Goal: Task Accomplishment & Management: Manage account settings

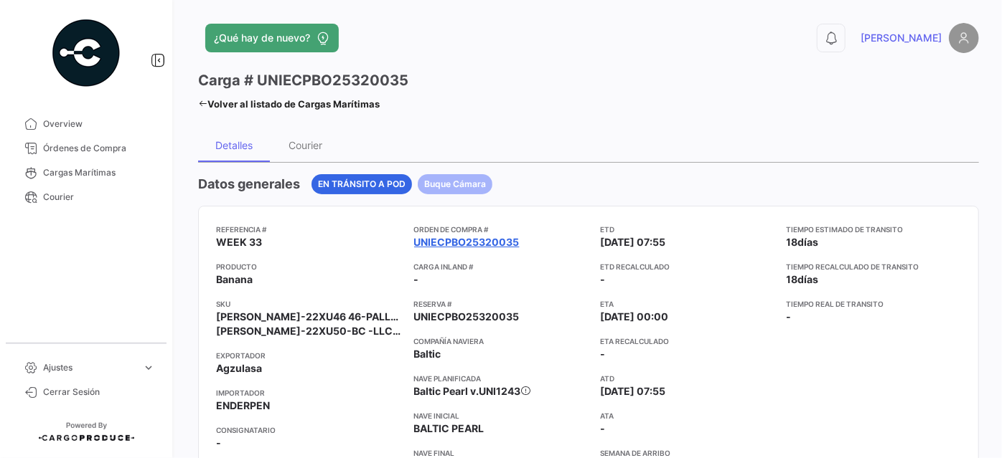
click at [446, 244] on link "UNIECPBO25320035" at bounding box center [466, 242] width 105 height 14
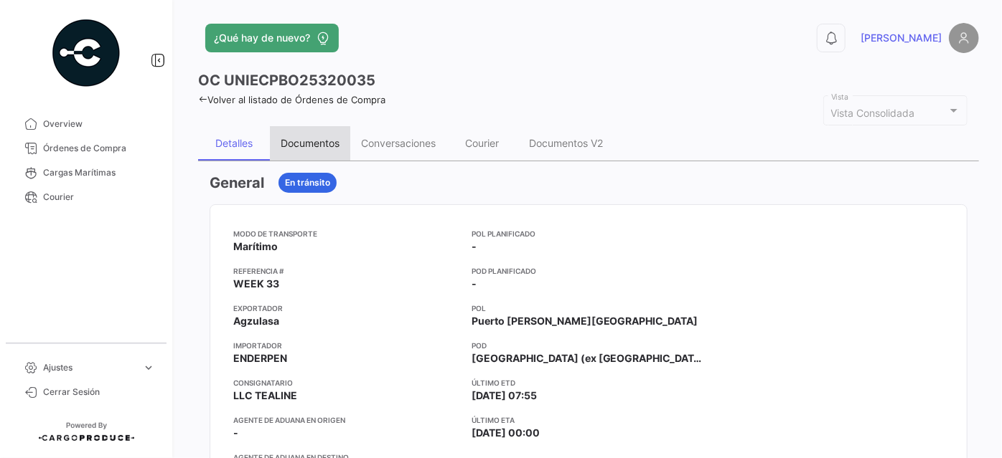
click at [304, 141] on div "Documentos" at bounding box center [310, 143] width 59 height 12
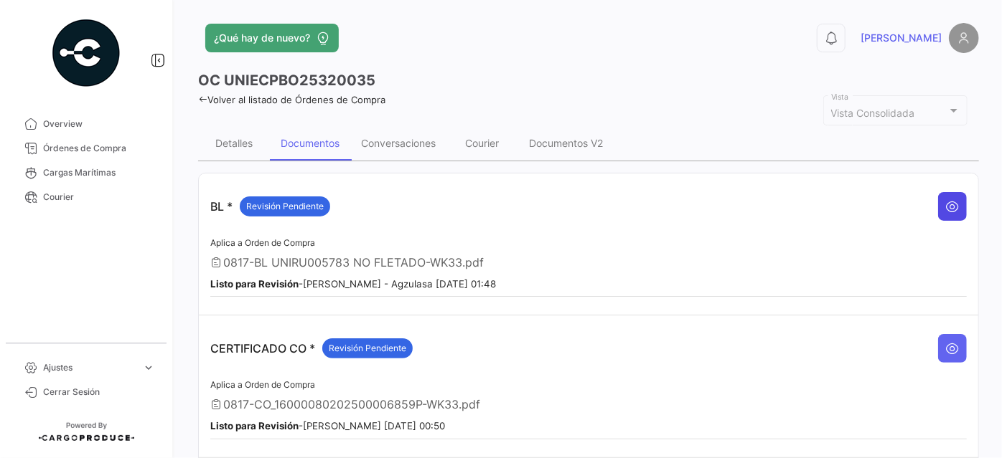
click at [953, 205] on button at bounding box center [952, 206] width 29 height 29
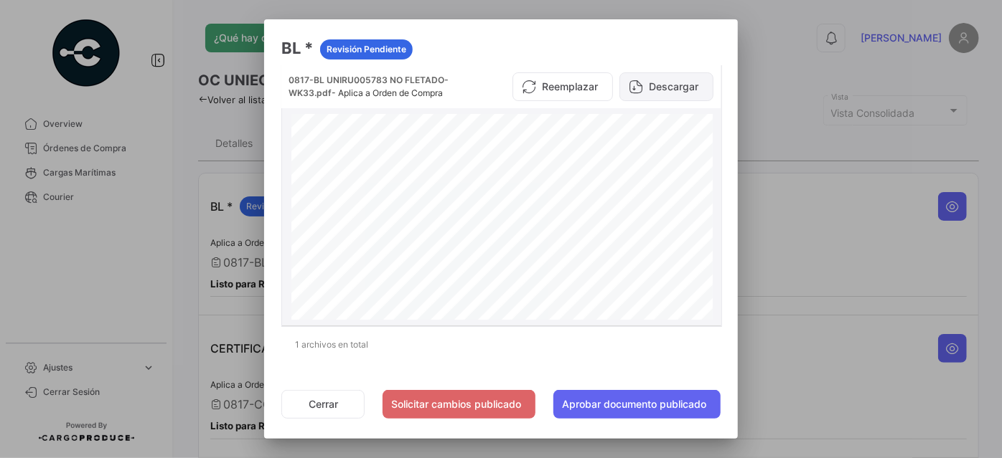
click at [644, 76] on button "Descargar" at bounding box center [666, 86] width 94 height 29
click at [323, 405] on button "Cerrar" at bounding box center [322, 404] width 83 height 29
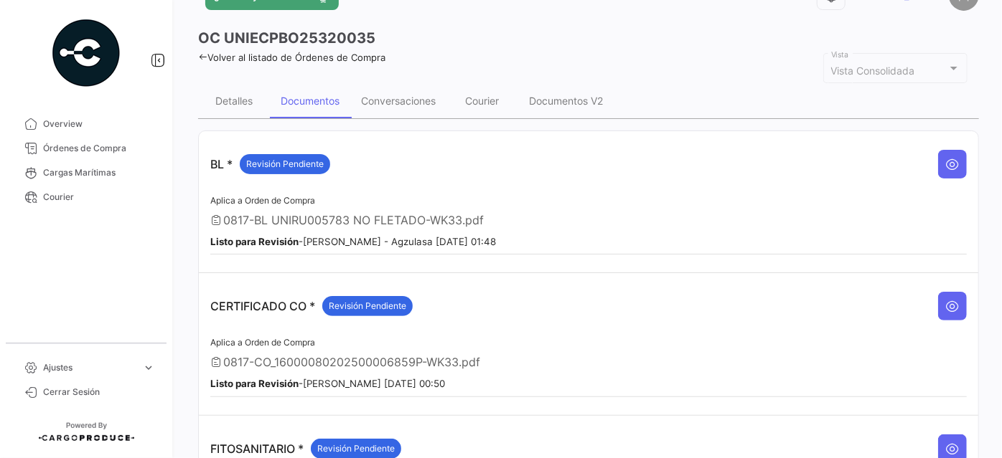
scroll to position [65, 0]
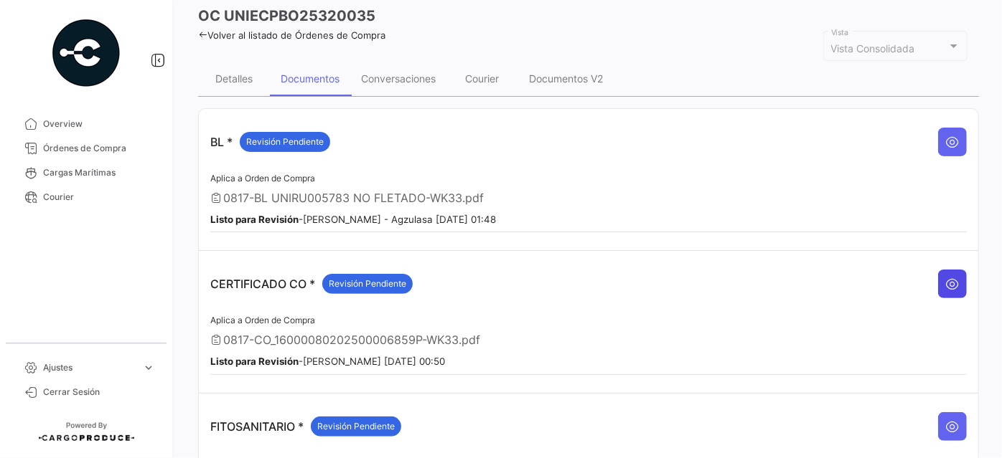
click at [953, 278] on button at bounding box center [952, 284] width 29 height 29
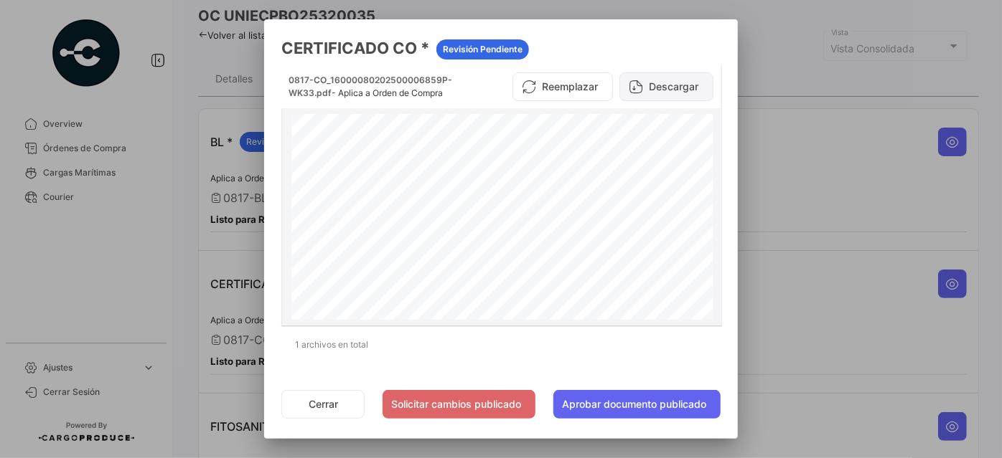
click at [681, 90] on button "Descargar" at bounding box center [666, 86] width 94 height 29
click at [321, 398] on button "Cerrar" at bounding box center [322, 404] width 83 height 29
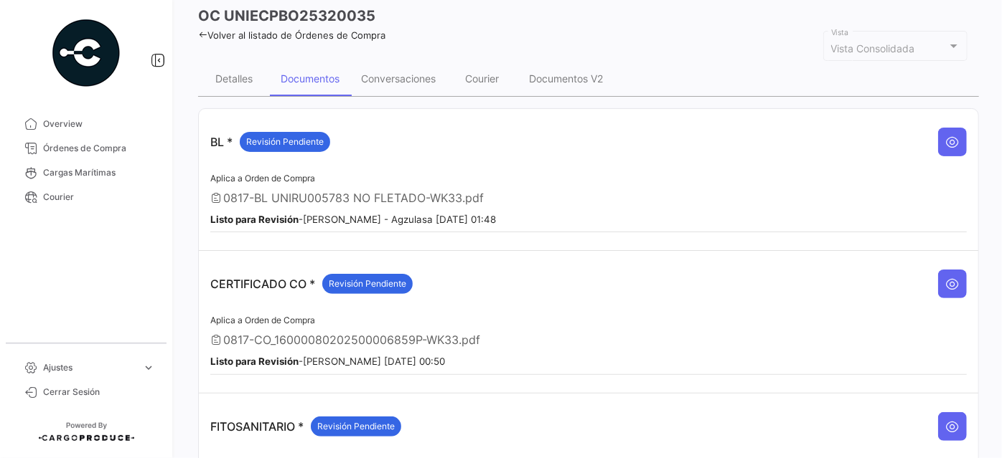
scroll to position [130, 0]
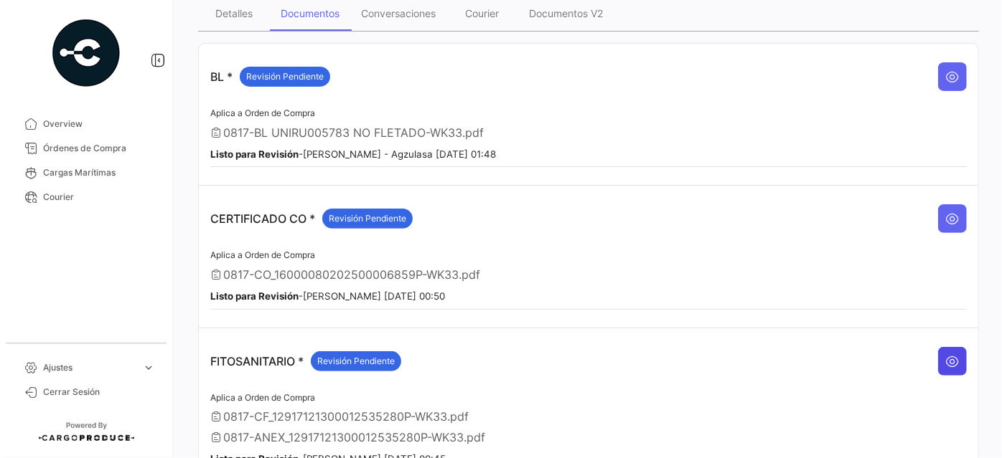
click at [948, 354] on icon at bounding box center [952, 361] width 14 height 14
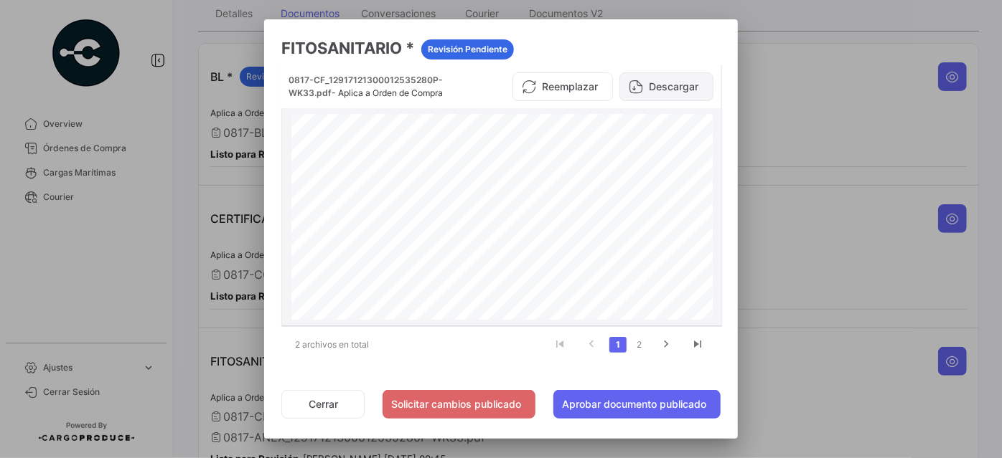
click at [657, 90] on button "Descargar" at bounding box center [666, 86] width 94 height 29
click at [641, 346] on link "2" at bounding box center [639, 345] width 17 height 16
click at [664, 82] on button "Descargar" at bounding box center [666, 86] width 94 height 29
click at [330, 397] on button "Cerrar" at bounding box center [322, 404] width 83 height 29
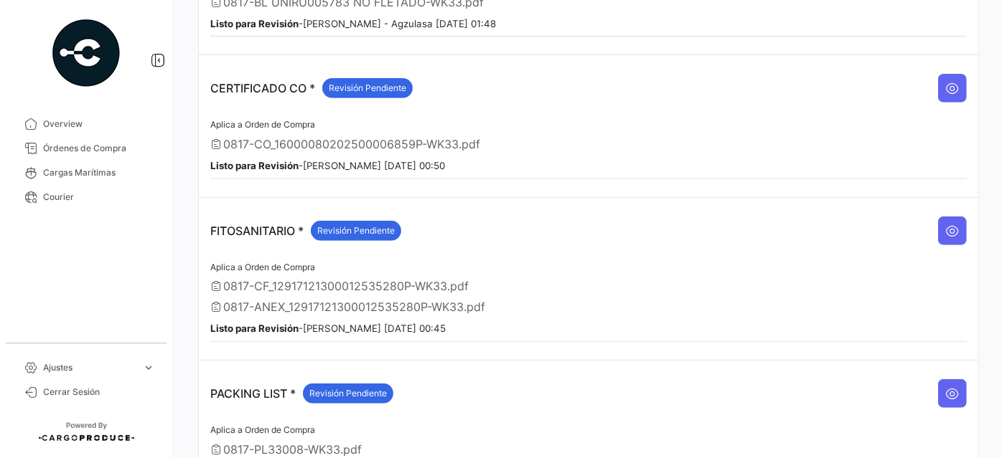
scroll to position [326, 0]
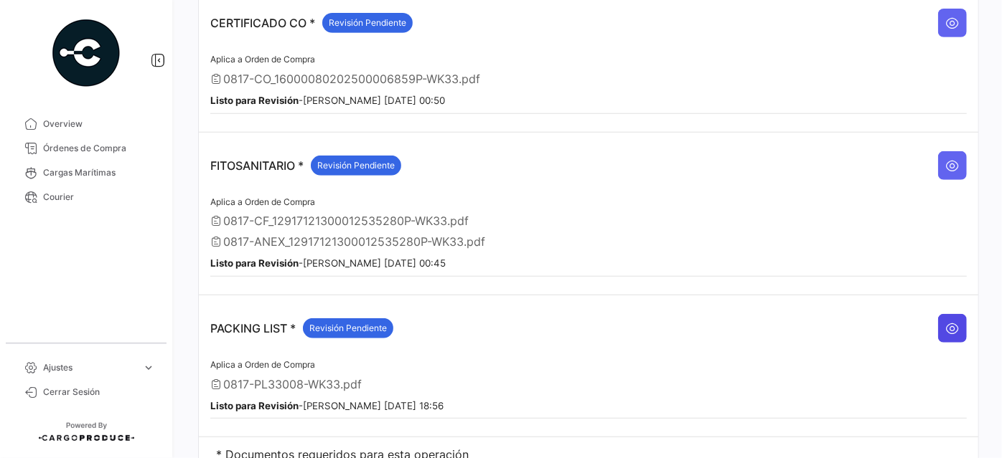
click at [956, 315] on button at bounding box center [952, 328] width 29 height 29
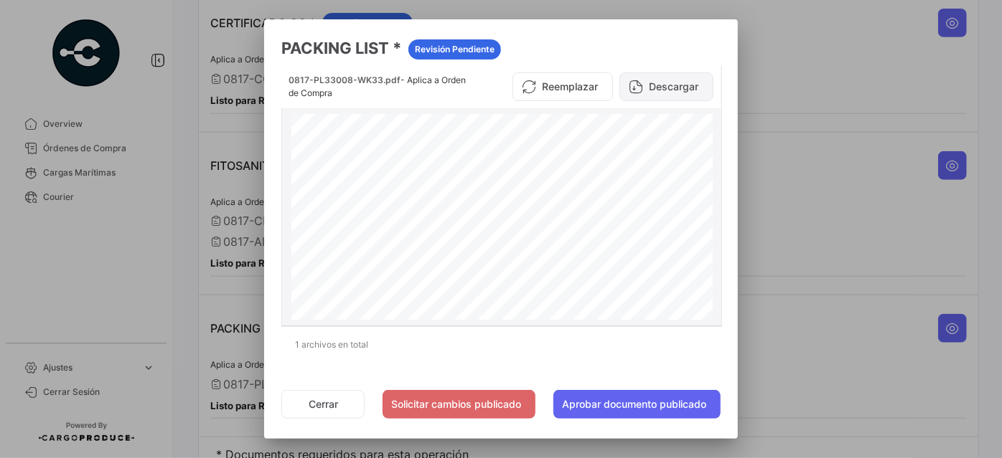
click at [672, 83] on button "Descargar" at bounding box center [666, 86] width 94 height 29
click at [314, 405] on button "Cerrar" at bounding box center [322, 404] width 83 height 29
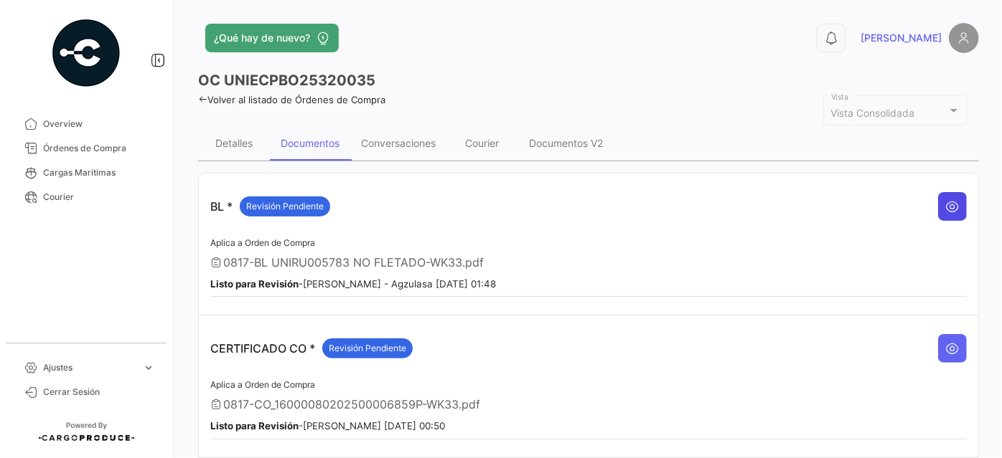
click at [953, 208] on button at bounding box center [952, 206] width 29 height 29
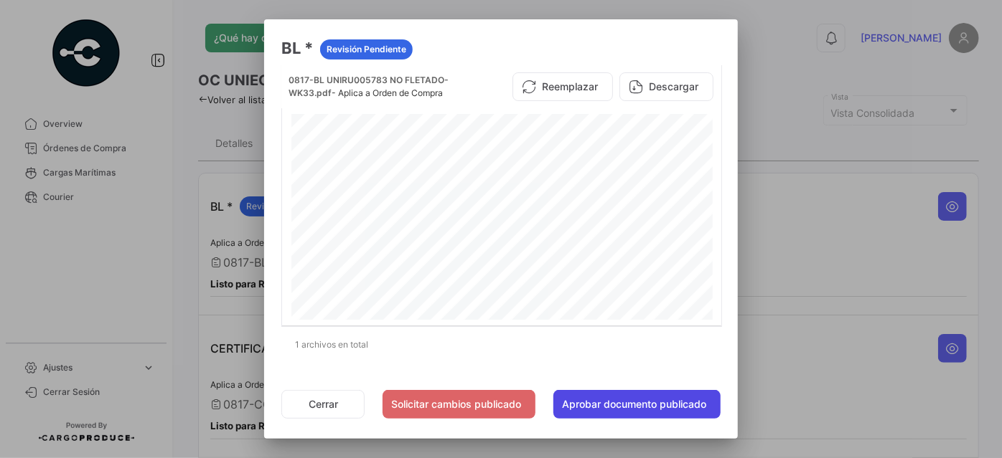
click at [608, 403] on button "Aprobar documento publicado" at bounding box center [636, 404] width 167 height 29
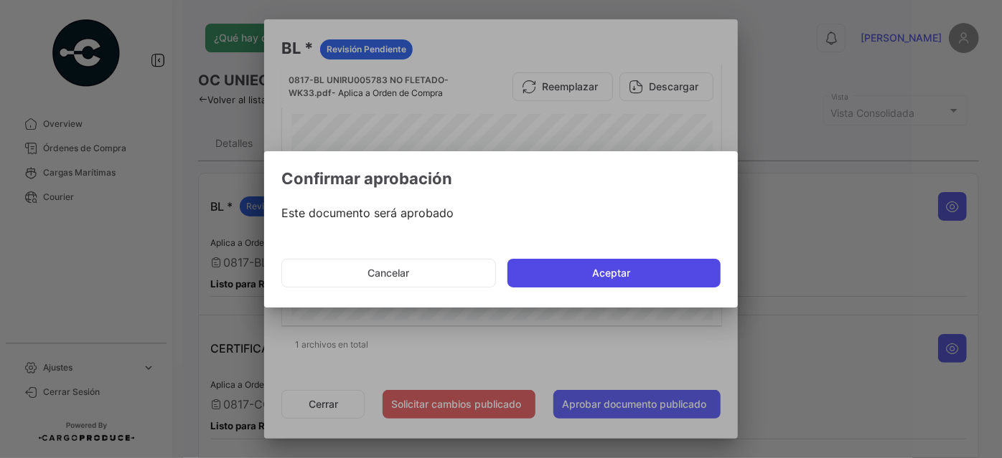
click at [608, 267] on button "Aceptar" at bounding box center [613, 273] width 213 height 29
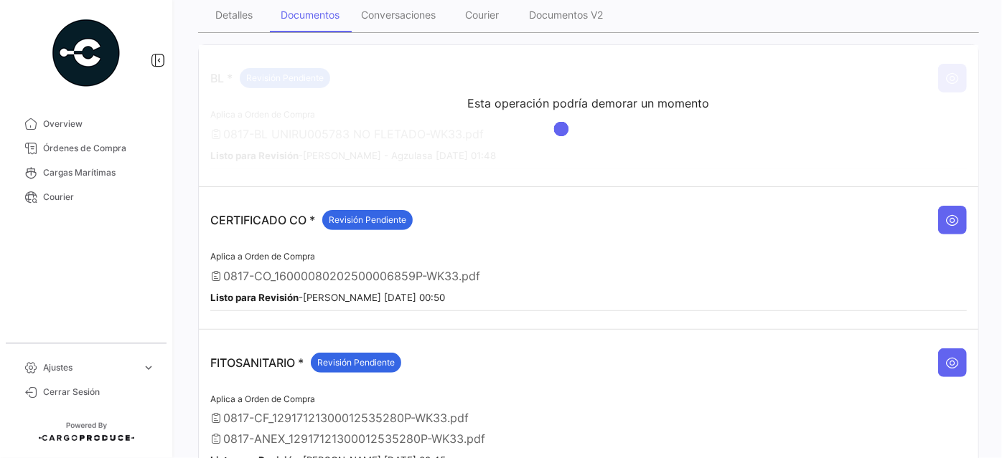
scroll to position [130, 0]
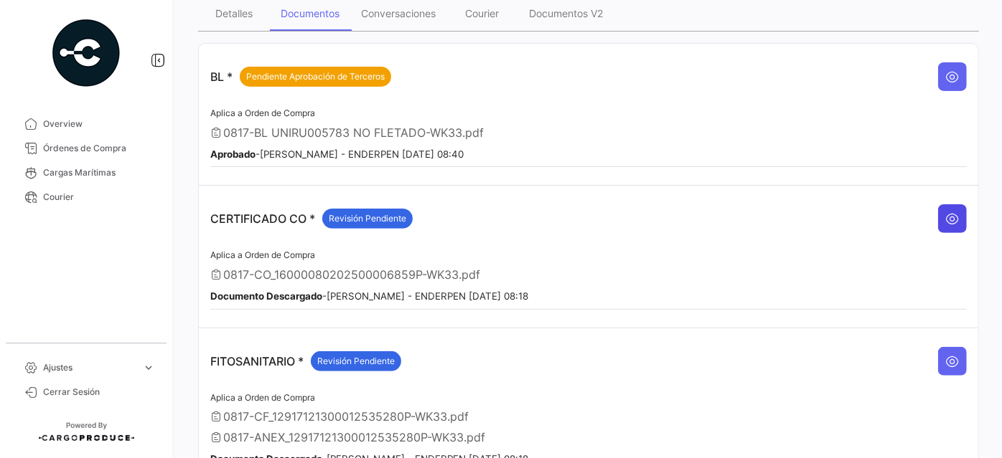
click at [945, 212] on icon at bounding box center [952, 219] width 14 height 14
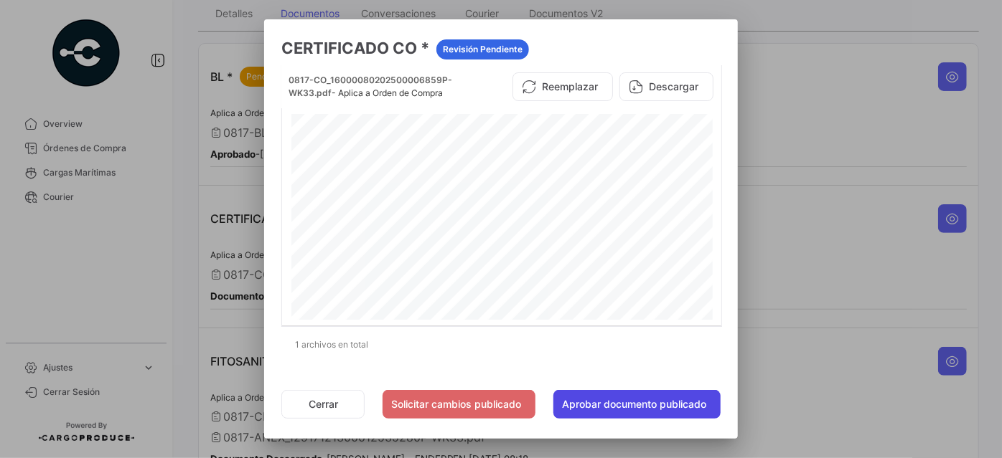
click at [599, 399] on button "Aprobar documento publicado" at bounding box center [636, 404] width 167 height 29
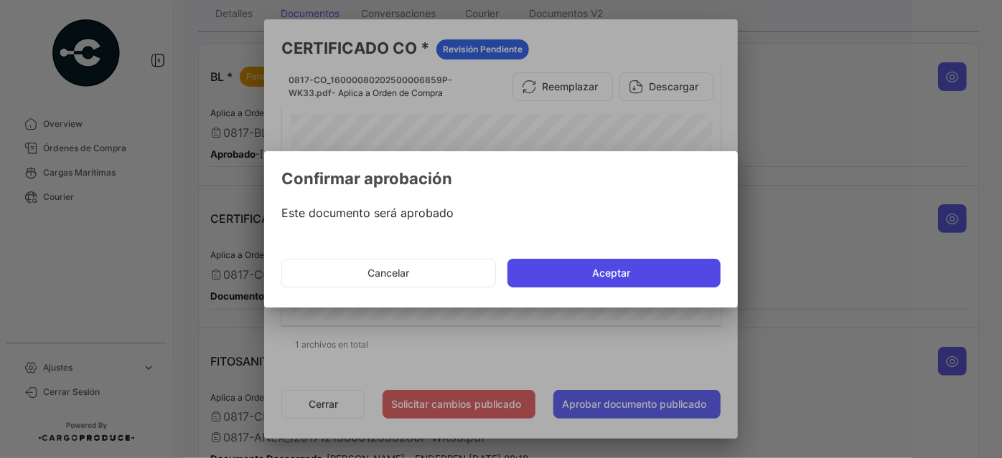
click at [635, 275] on button "Aceptar" at bounding box center [613, 273] width 213 height 29
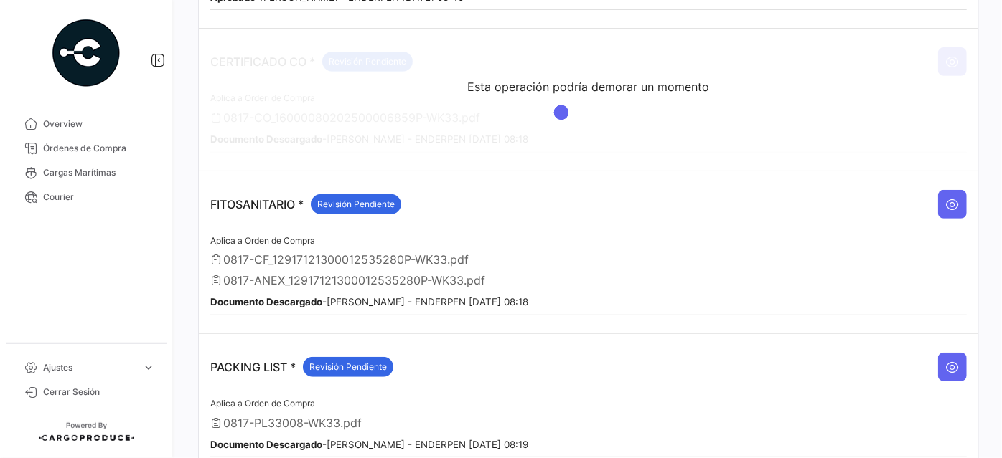
scroll to position [371, 0]
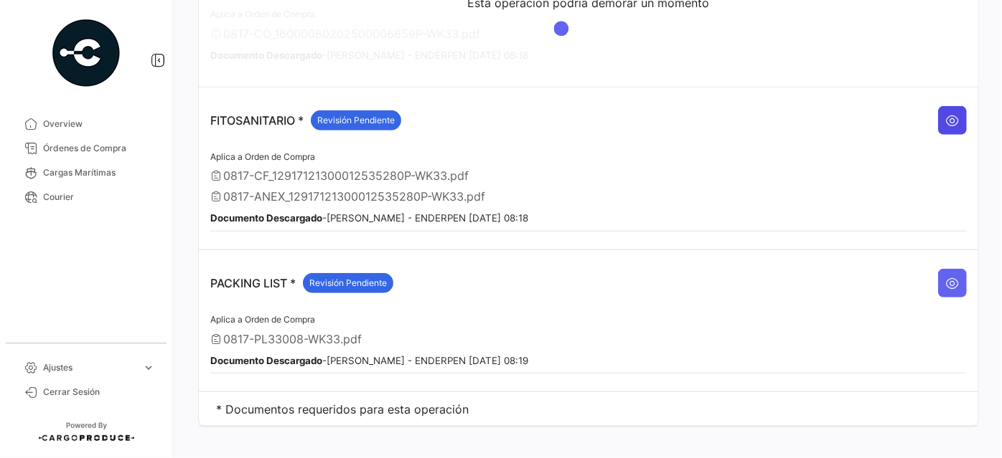
click at [951, 115] on icon at bounding box center [952, 120] width 14 height 14
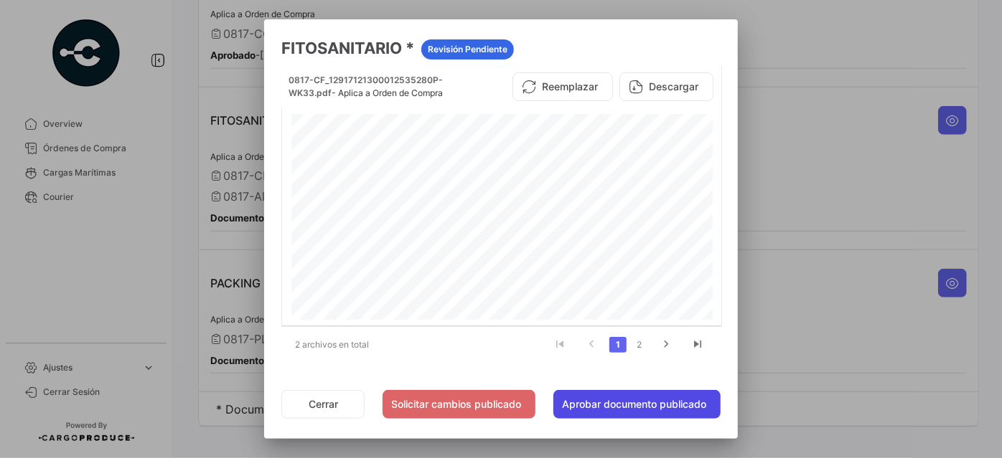
click at [620, 403] on button "Aprobar documento publicado" at bounding box center [636, 404] width 167 height 29
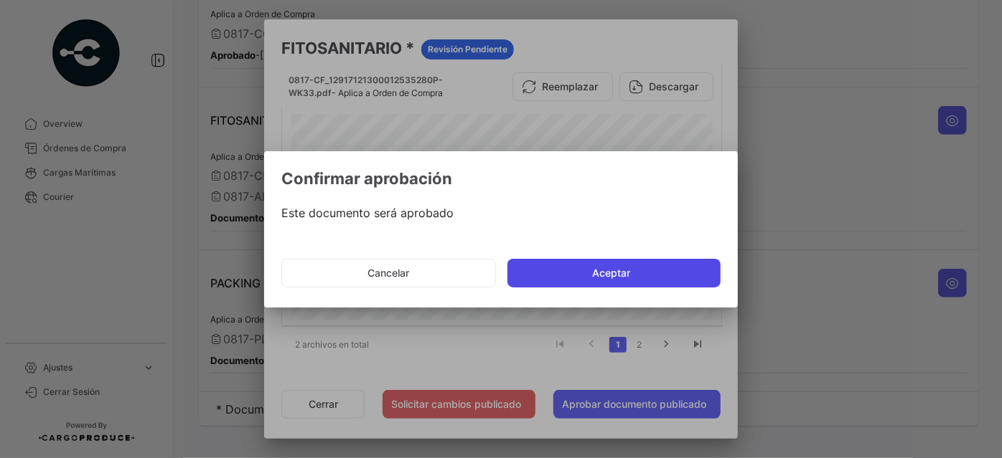
click at [612, 266] on button "Aceptar" at bounding box center [613, 273] width 213 height 29
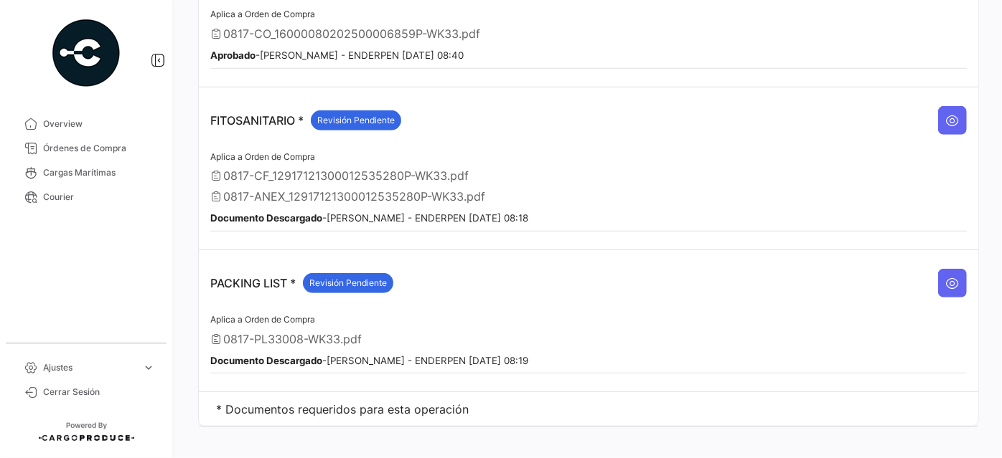
click at [641, 353] on div "Documento Descargado - [PERSON_NAME] - ENDERPEN [DATE] 08:19" at bounding box center [588, 360] width 756 height 14
click at [945, 116] on icon at bounding box center [952, 120] width 14 height 14
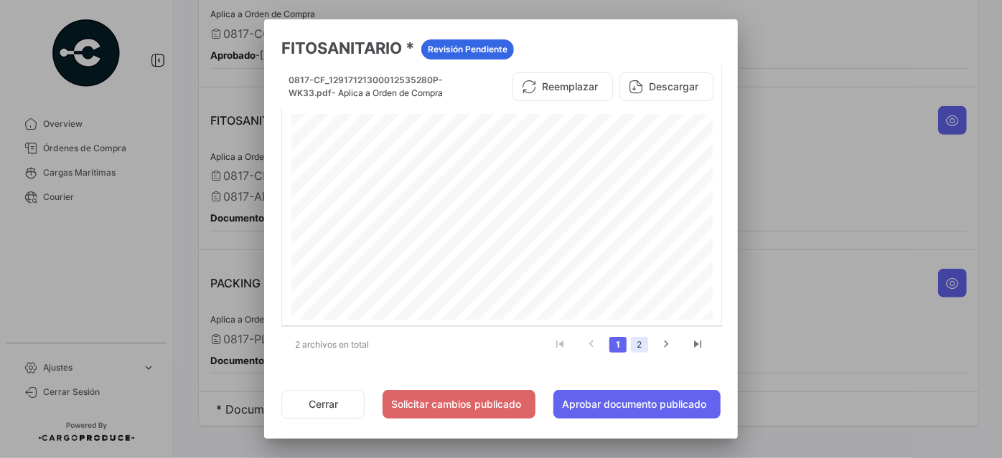
click at [635, 345] on link "2" at bounding box center [639, 345] width 17 height 16
click at [616, 399] on button "Aprobar documento publicado" at bounding box center [636, 404] width 167 height 29
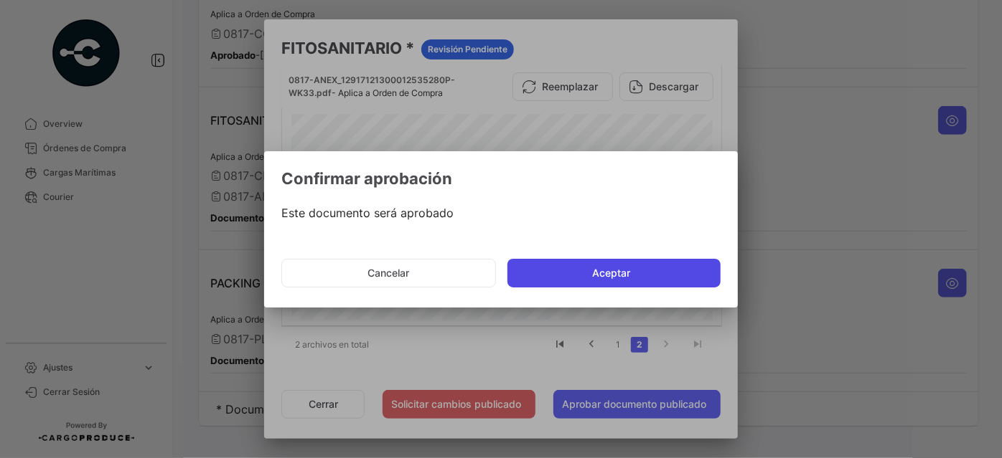
click at [616, 265] on button "Aceptar" at bounding box center [613, 273] width 213 height 29
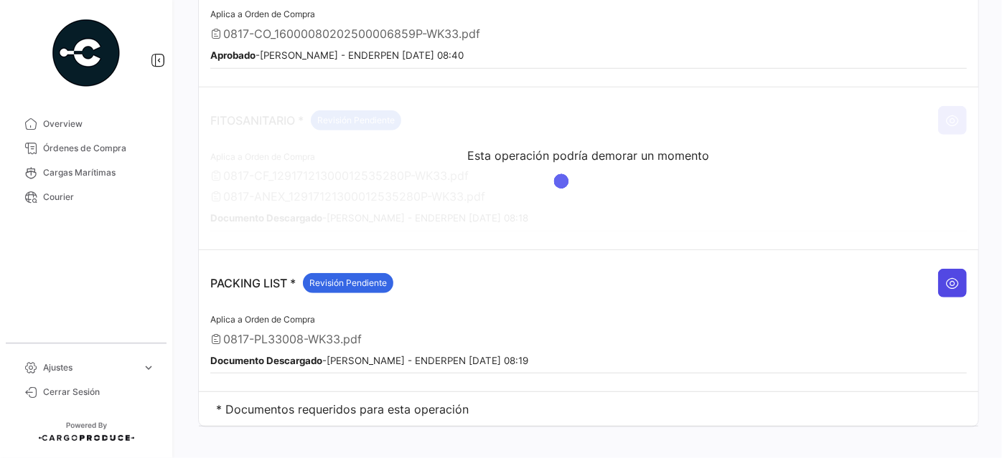
click at [957, 269] on button at bounding box center [952, 283] width 29 height 29
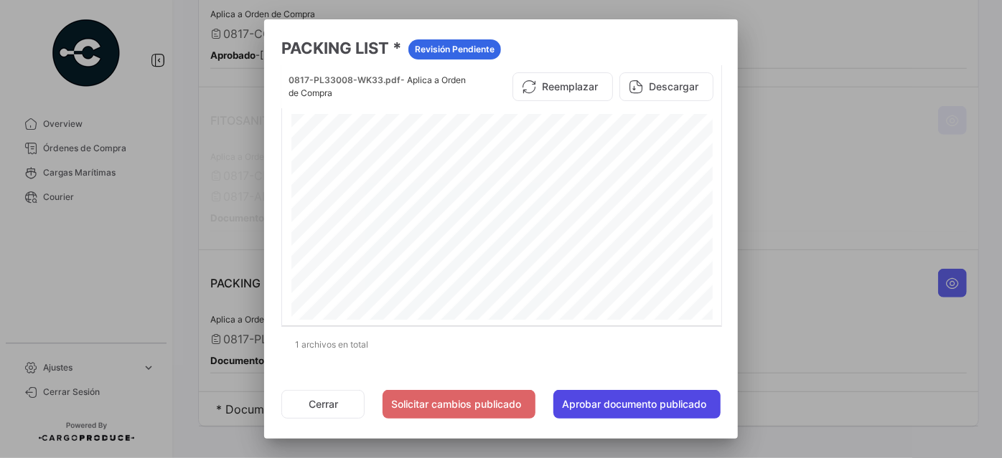
click at [696, 410] on button "Aprobar documento publicado" at bounding box center [636, 404] width 167 height 29
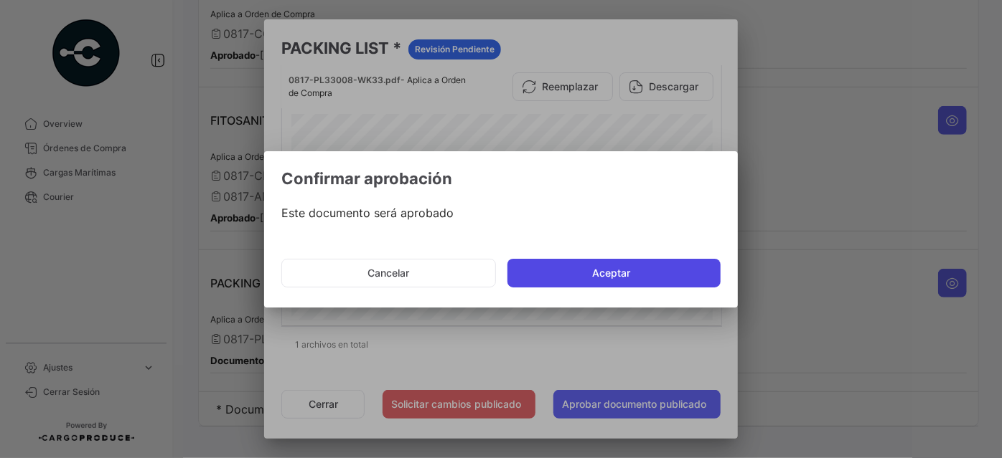
click at [643, 274] on button "Aceptar" at bounding box center [613, 273] width 213 height 29
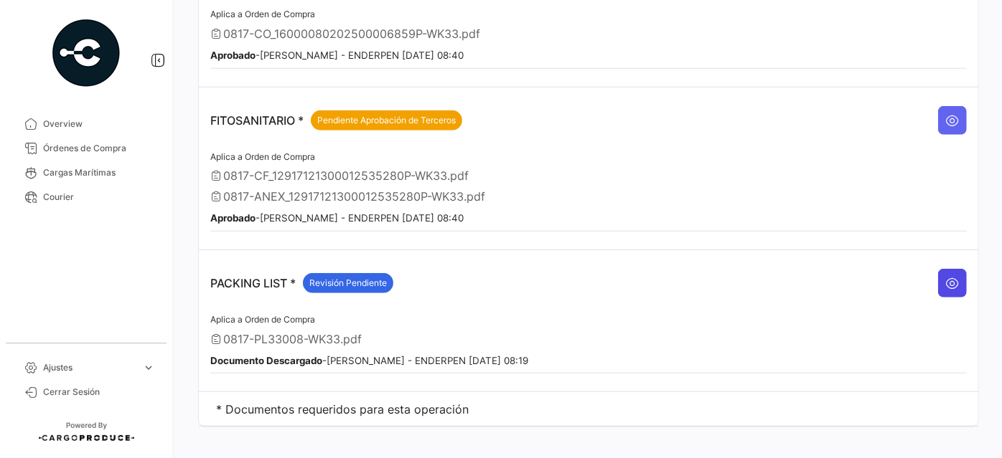
click at [951, 276] on icon at bounding box center [952, 283] width 14 height 14
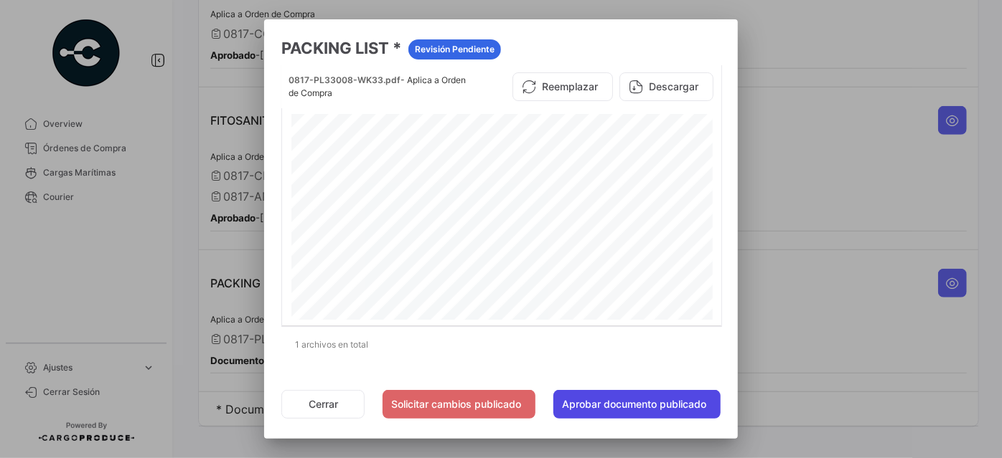
click at [614, 403] on button "Aprobar documento publicado" at bounding box center [636, 404] width 167 height 29
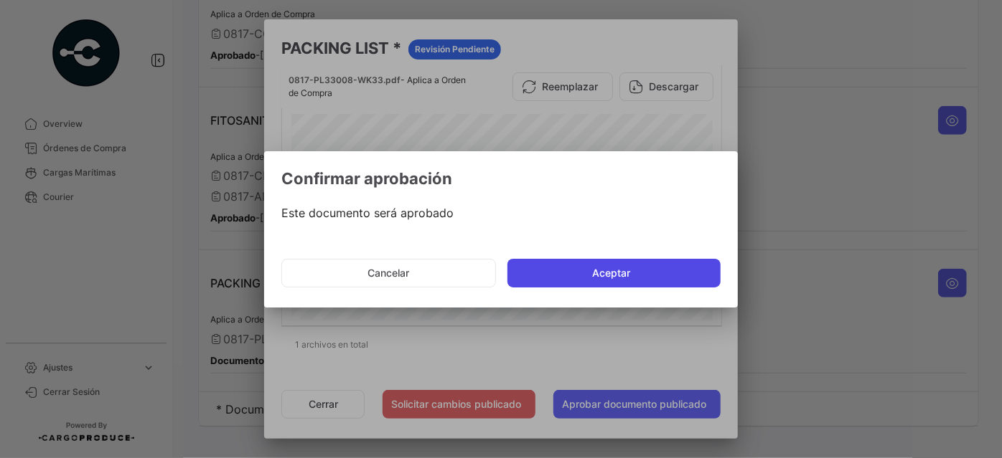
click at [603, 271] on button "Aceptar" at bounding box center [613, 273] width 213 height 29
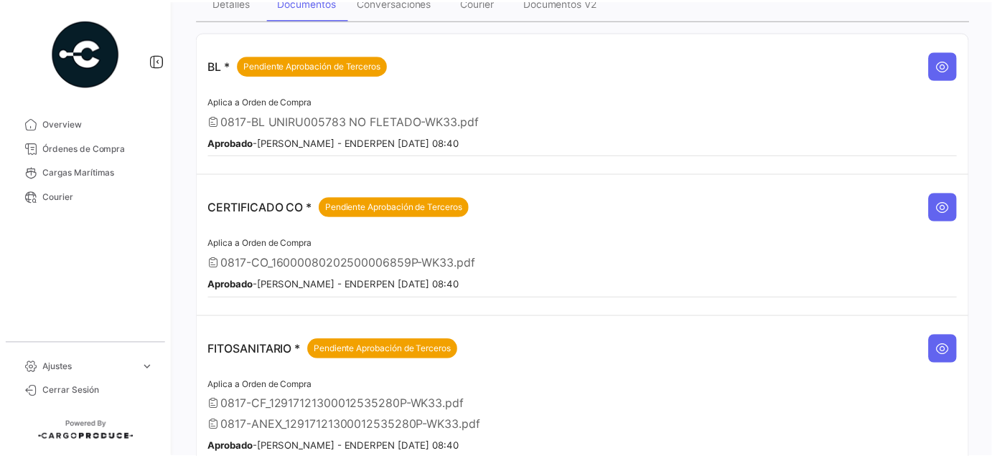
scroll to position [326, 0]
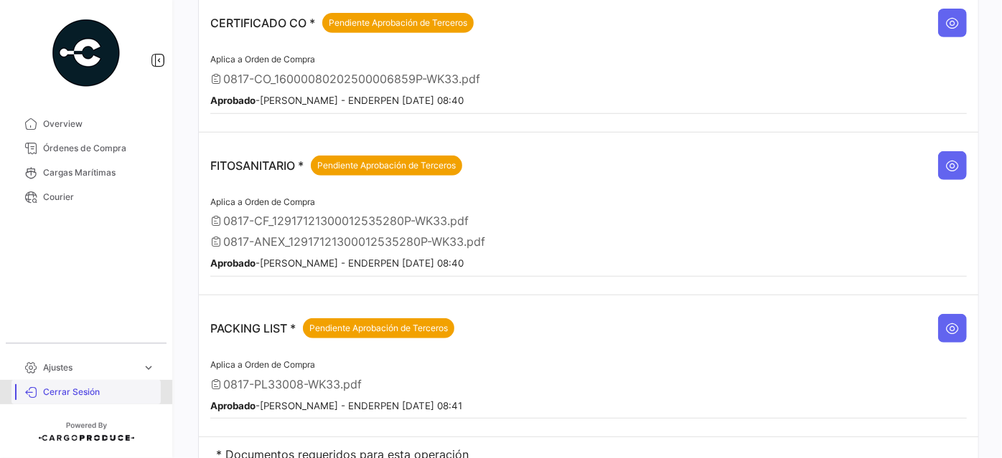
click at [63, 397] on span "Cerrar Sesión" at bounding box center [99, 392] width 112 height 13
